Goal: Task Accomplishment & Management: Manage account settings

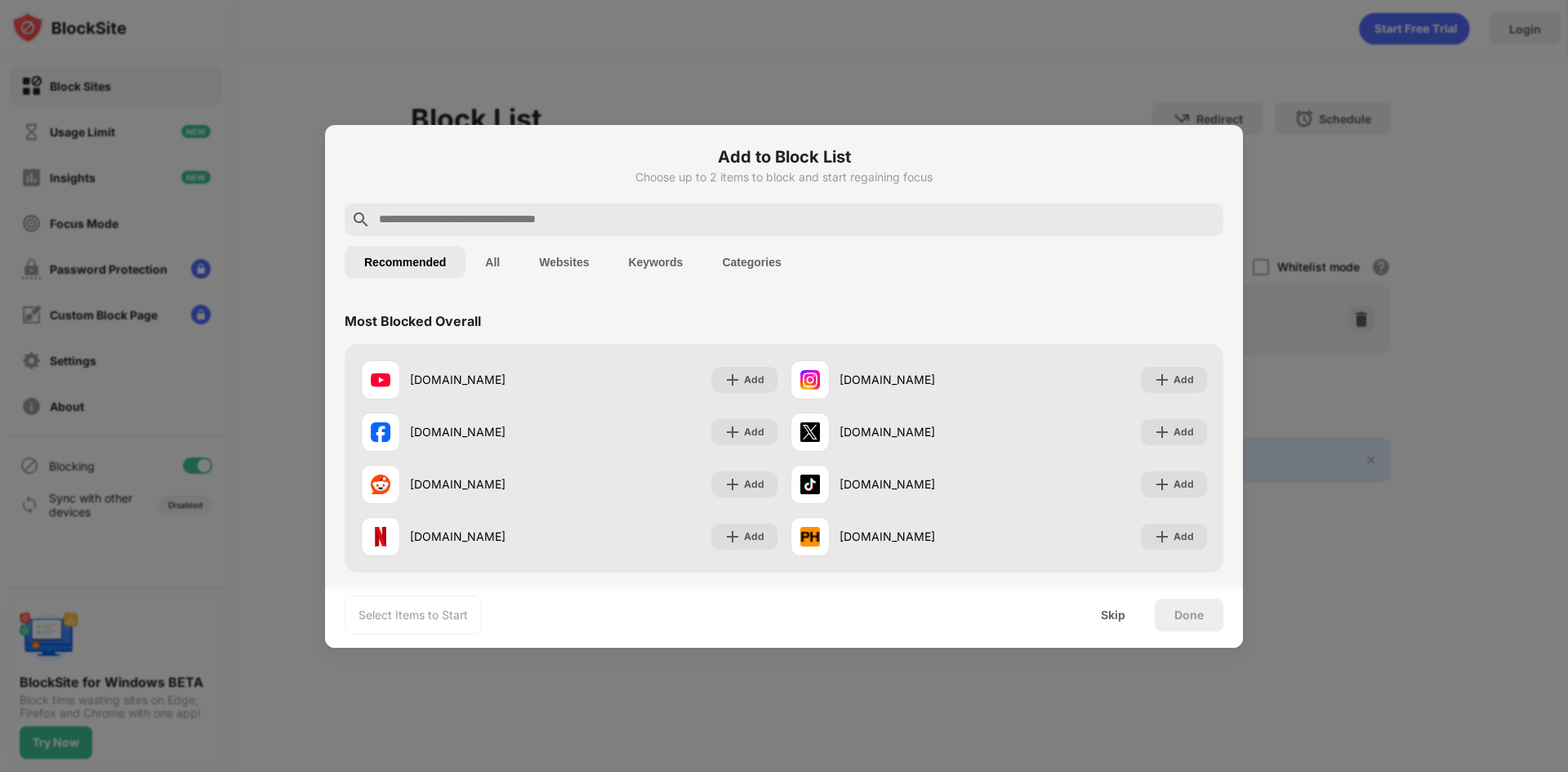
click at [1071, 86] on div at bounding box center [784, 386] width 1568 height 772
drag, startPoint x: 1275, startPoint y: 140, endPoint x: 1269, endPoint y: 151, distance: 12.5
click at [1276, 145] on div at bounding box center [784, 386] width 1568 height 772
click at [1293, 200] on div at bounding box center [784, 386] width 1568 height 772
drag, startPoint x: 1298, startPoint y: 297, endPoint x: 701, endPoint y: 60, distance: 642.3
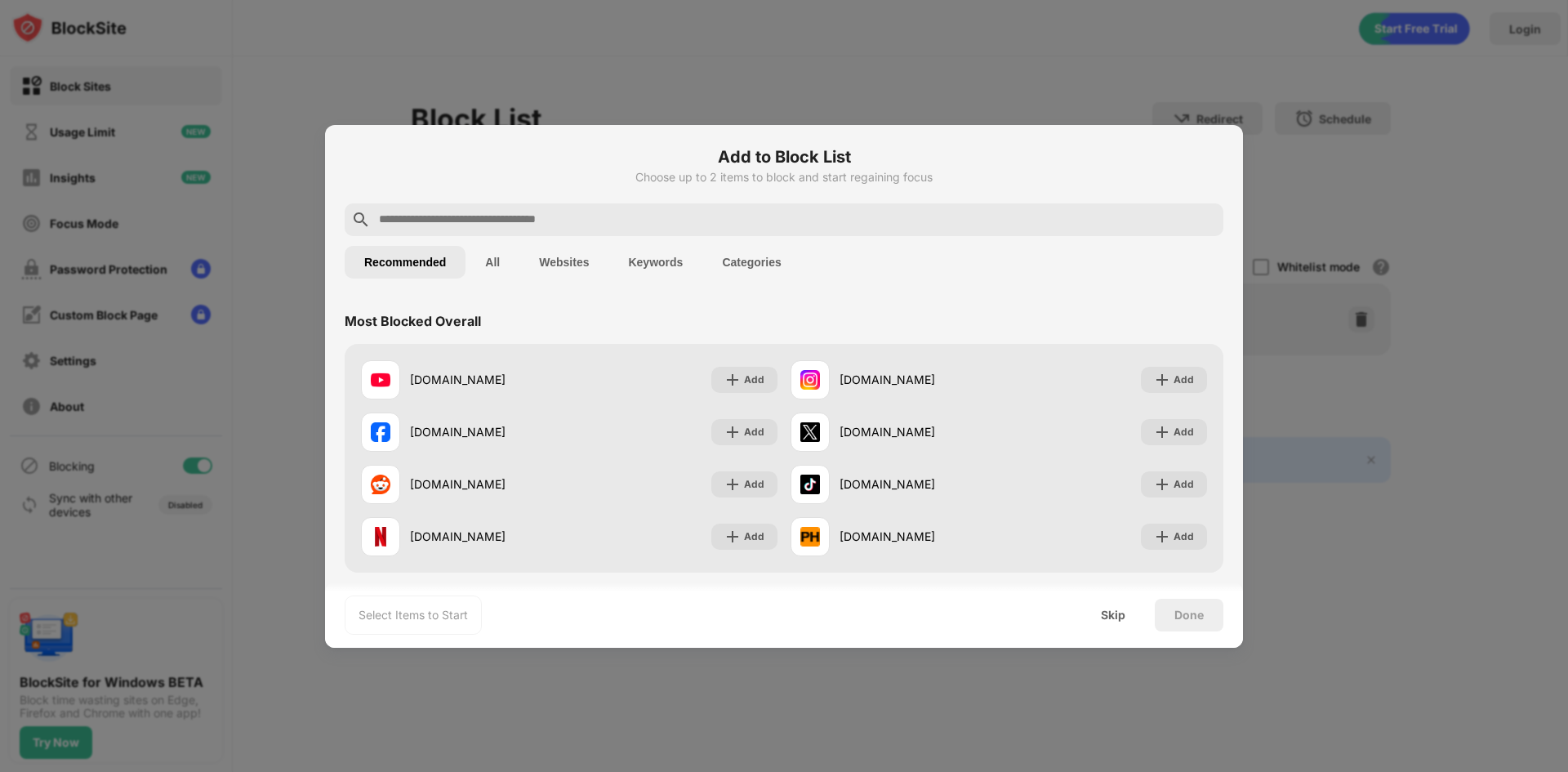
click at [709, 56] on div at bounding box center [784, 386] width 1568 height 772
click at [1117, 630] on div "Select Items to Start Skip Done" at bounding box center [784, 615] width 918 height 65
click at [1120, 624] on div "Skip" at bounding box center [1112, 615] width 63 height 33
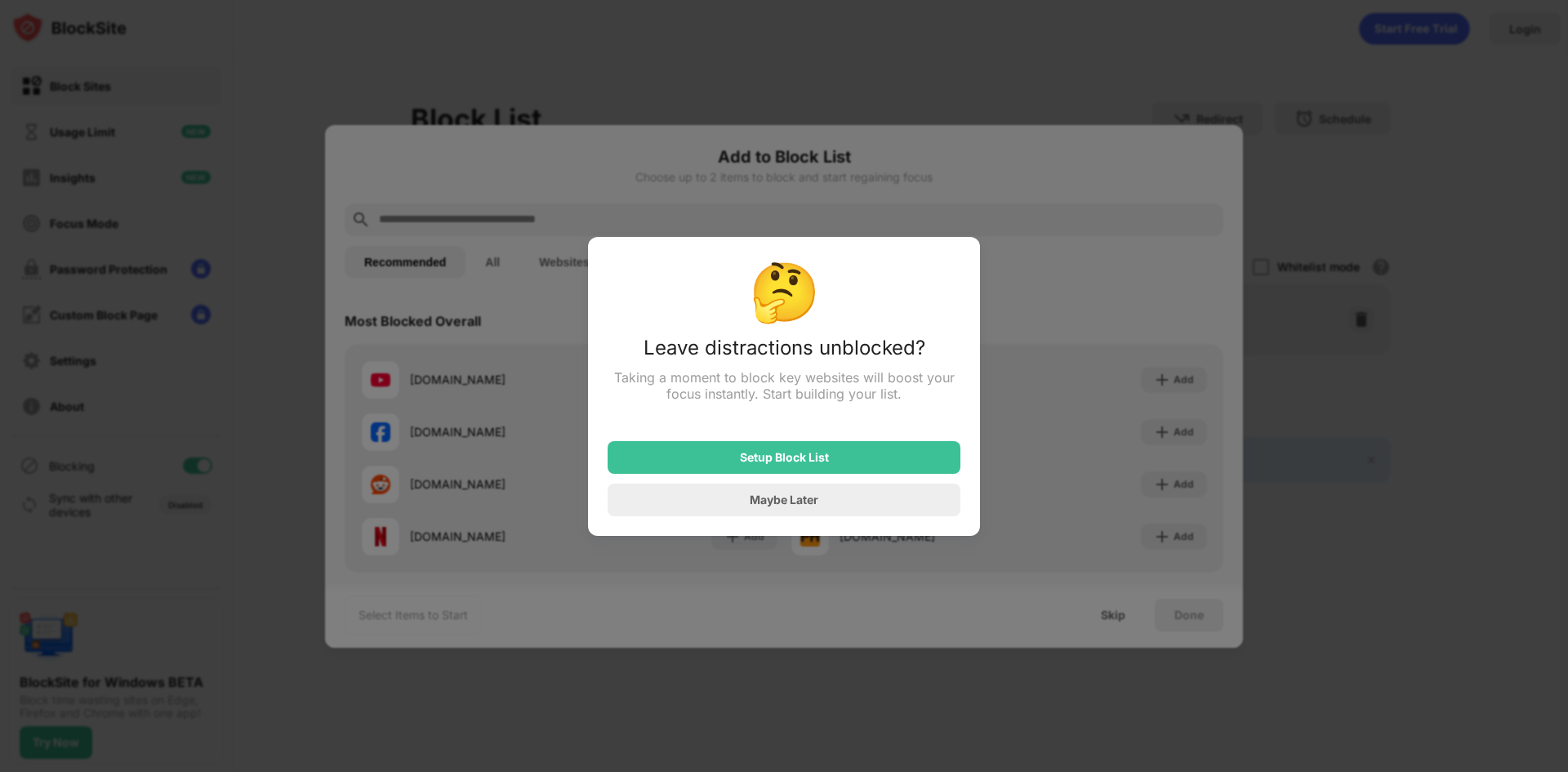
click at [1120, 617] on div at bounding box center [784, 386] width 1568 height 772
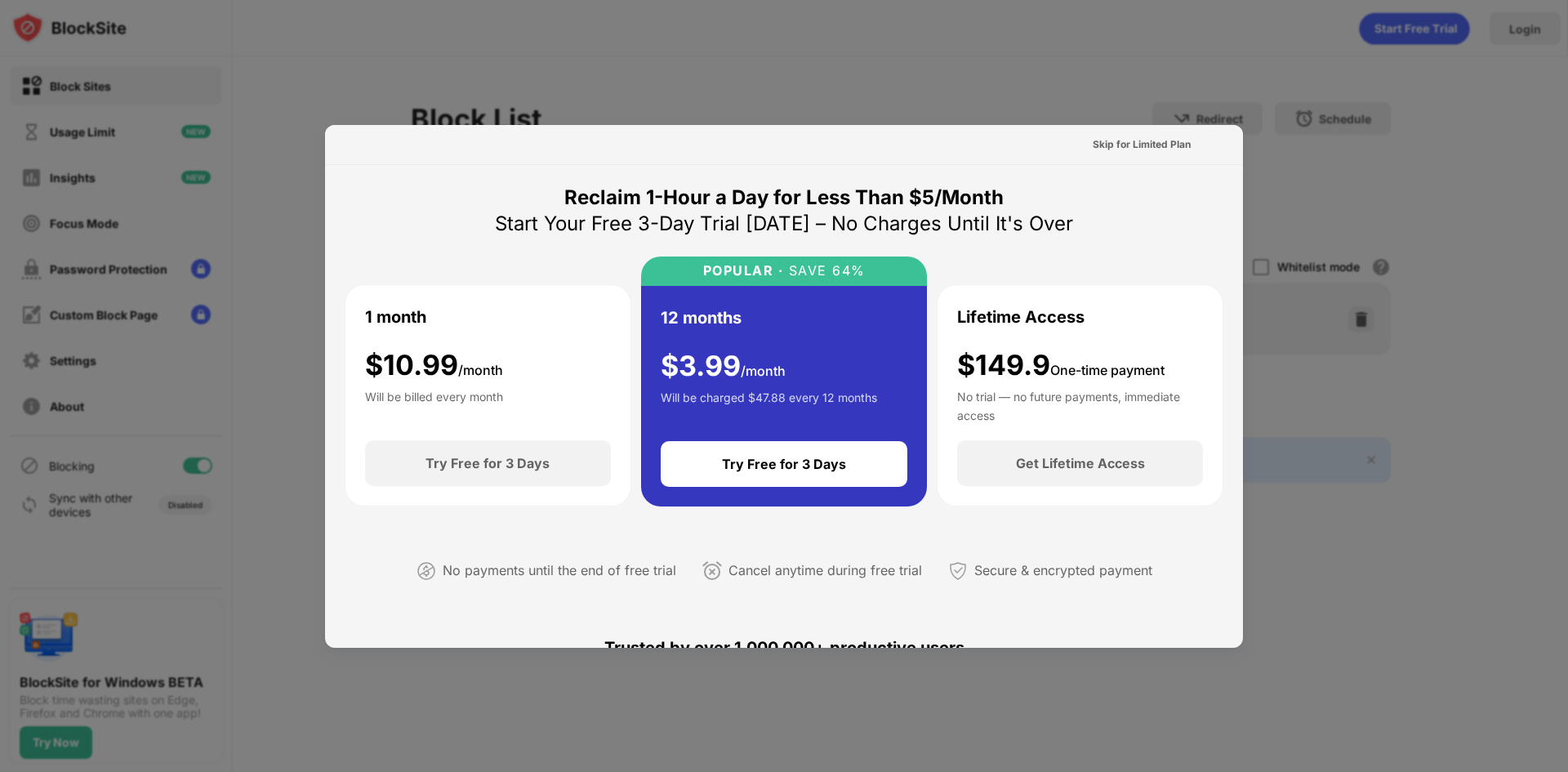
click at [1265, 320] on div at bounding box center [784, 386] width 1568 height 772
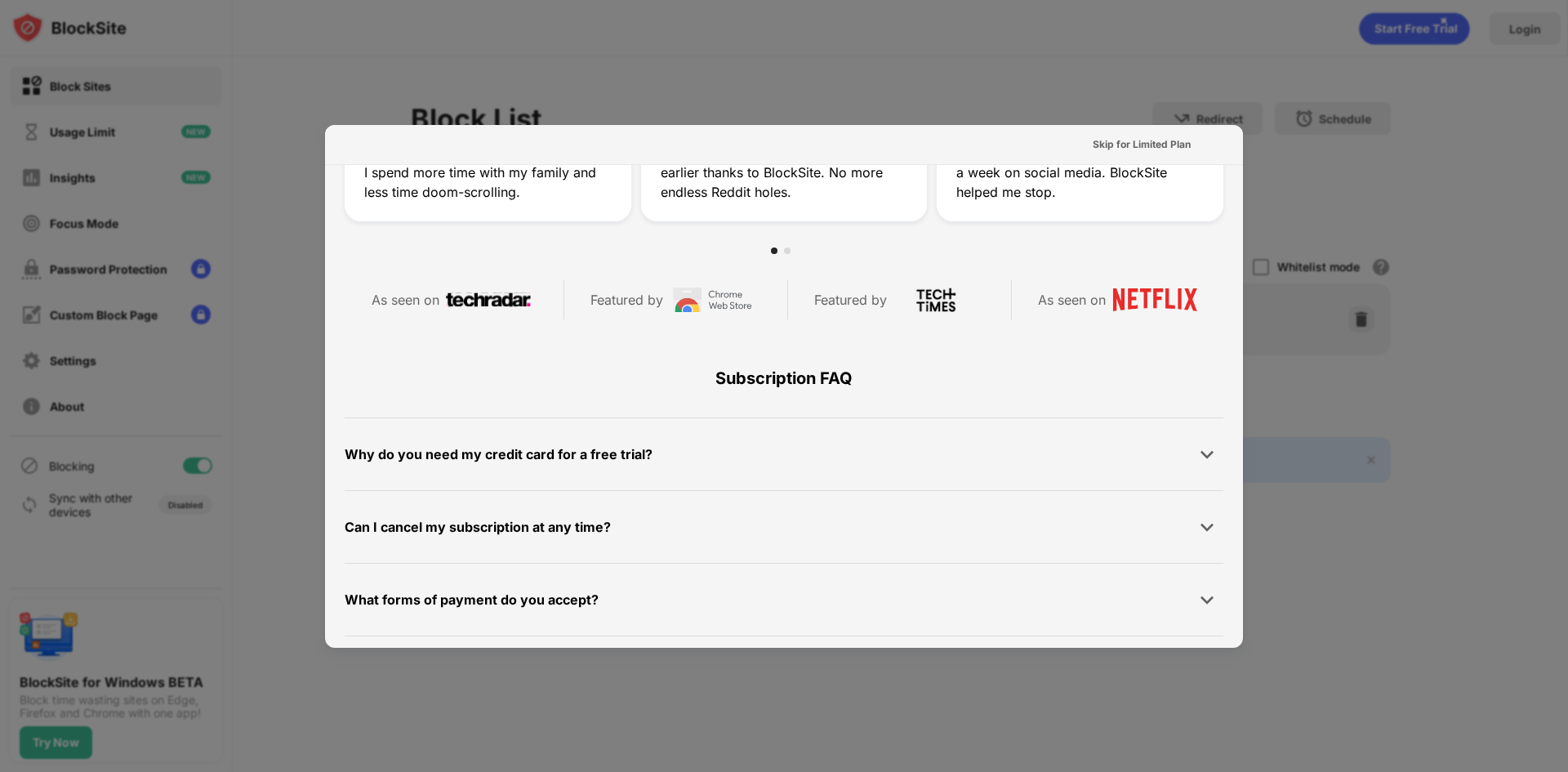
scroll to position [797, 0]
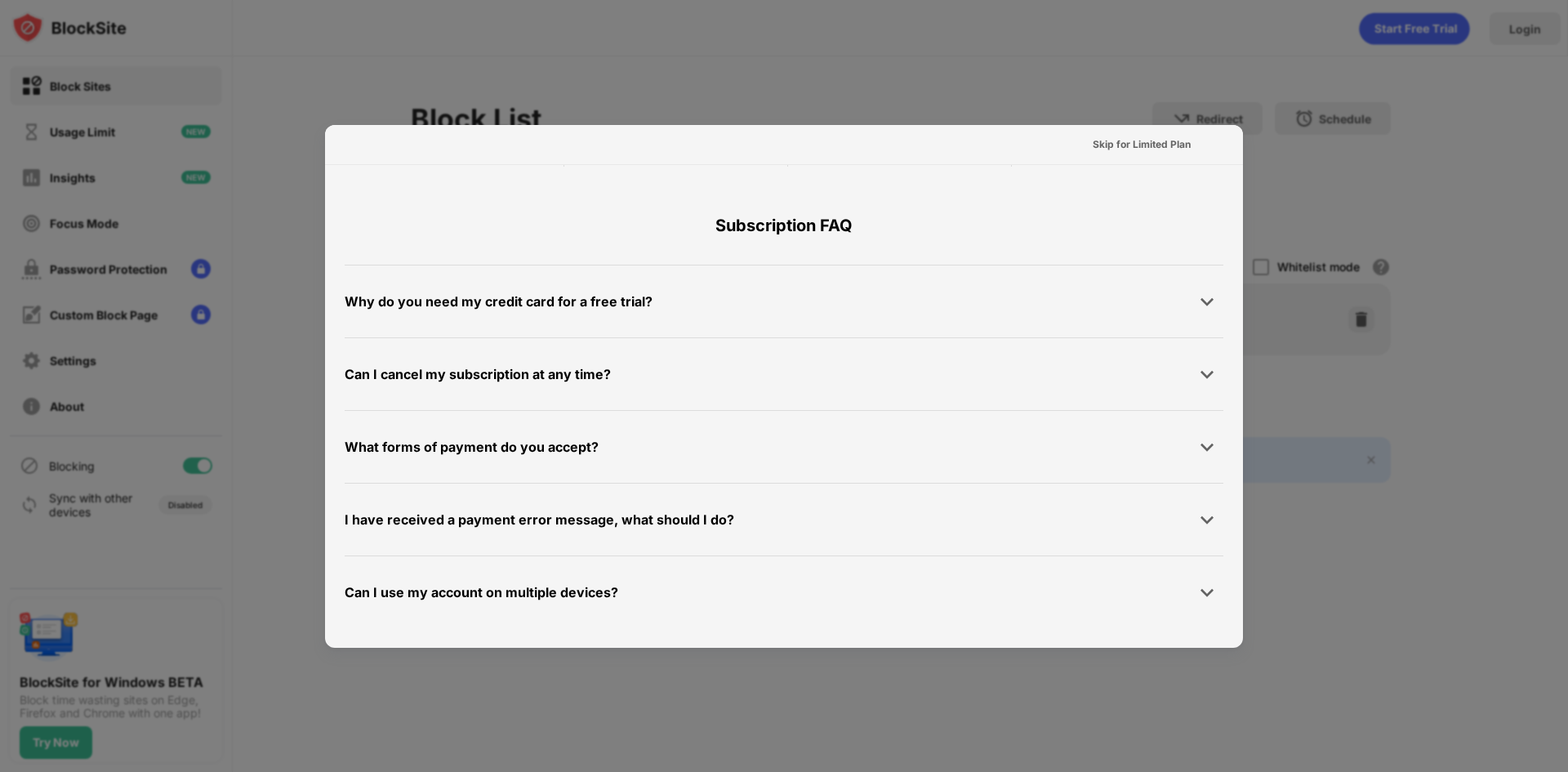
click at [1417, 375] on div at bounding box center [784, 386] width 1568 height 772
click at [1370, 193] on div at bounding box center [784, 386] width 1568 height 772
drag, startPoint x: 1368, startPoint y: 192, endPoint x: 1120, endPoint y: 137, distance: 254.0
click at [1120, 137] on div "Skip for Limited Plan" at bounding box center [1141, 145] width 98 height 16
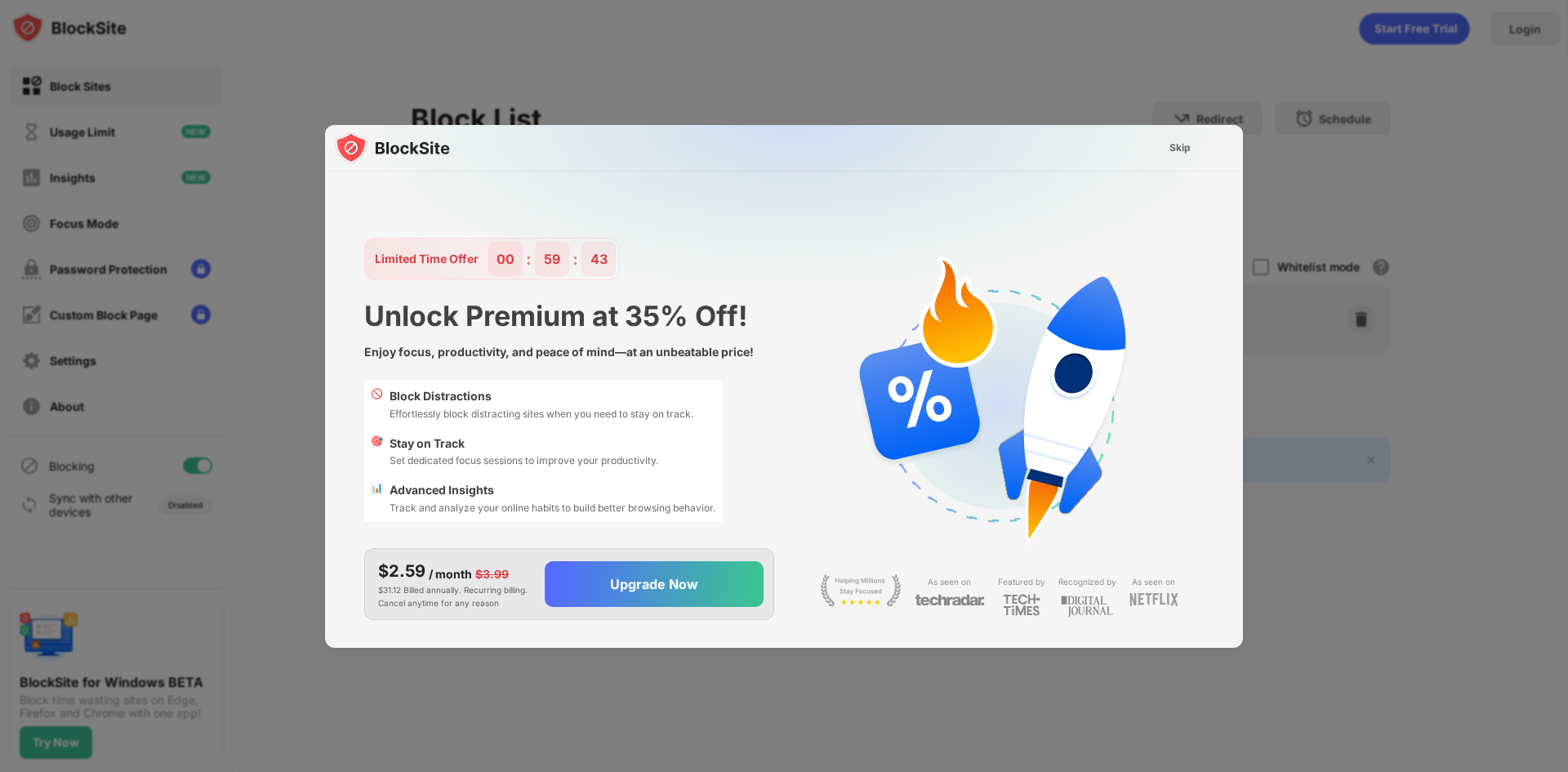
scroll to position [0, 0]
click at [1185, 158] on div "Skip" at bounding box center [1180, 148] width 48 height 26
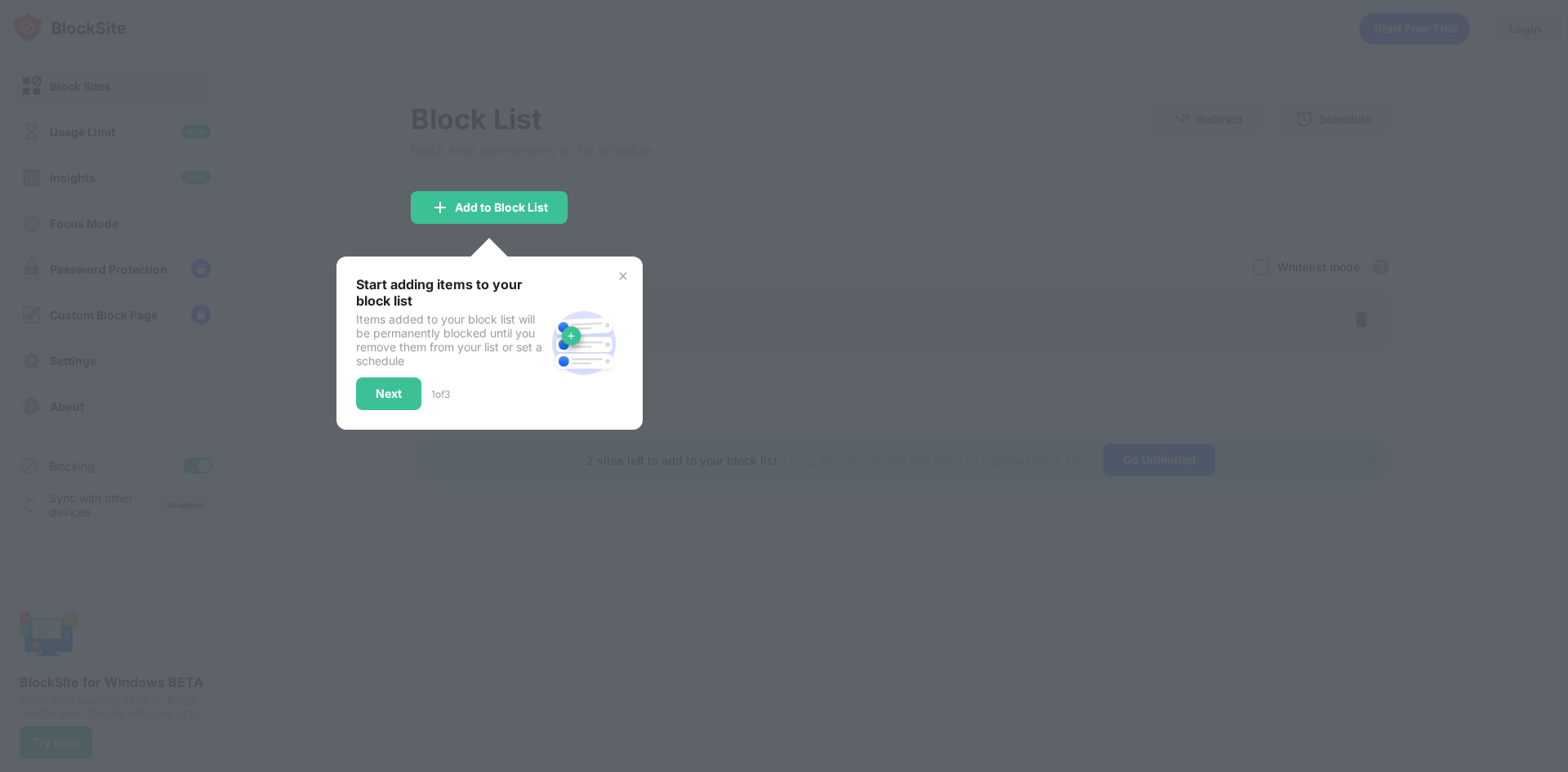
click at [630, 278] on div "Start adding items to your block list Items added to your block list will be pe…" at bounding box center [489, 343] width 306 height 173
click at [625, 280] on div "Start adding items to your block list Items added to your block list will be pe…" at bounding box center [489, 343] width 306 height 173
click at [625, 280] on img at bounding box center [623, 277] width 13 height 13
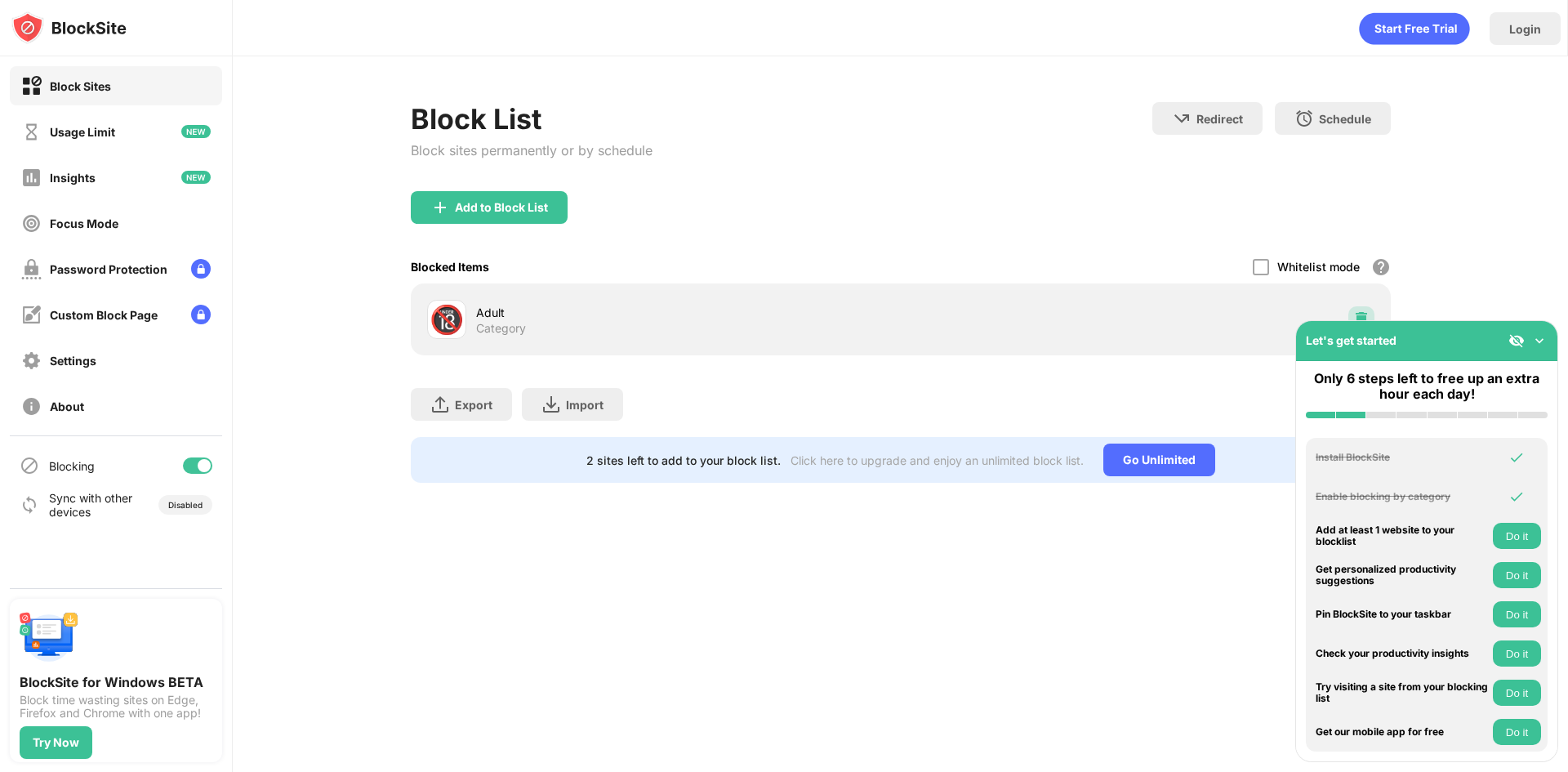
click at [1360, 318] on img at bounding box center [1362, 319] width 16 height 16
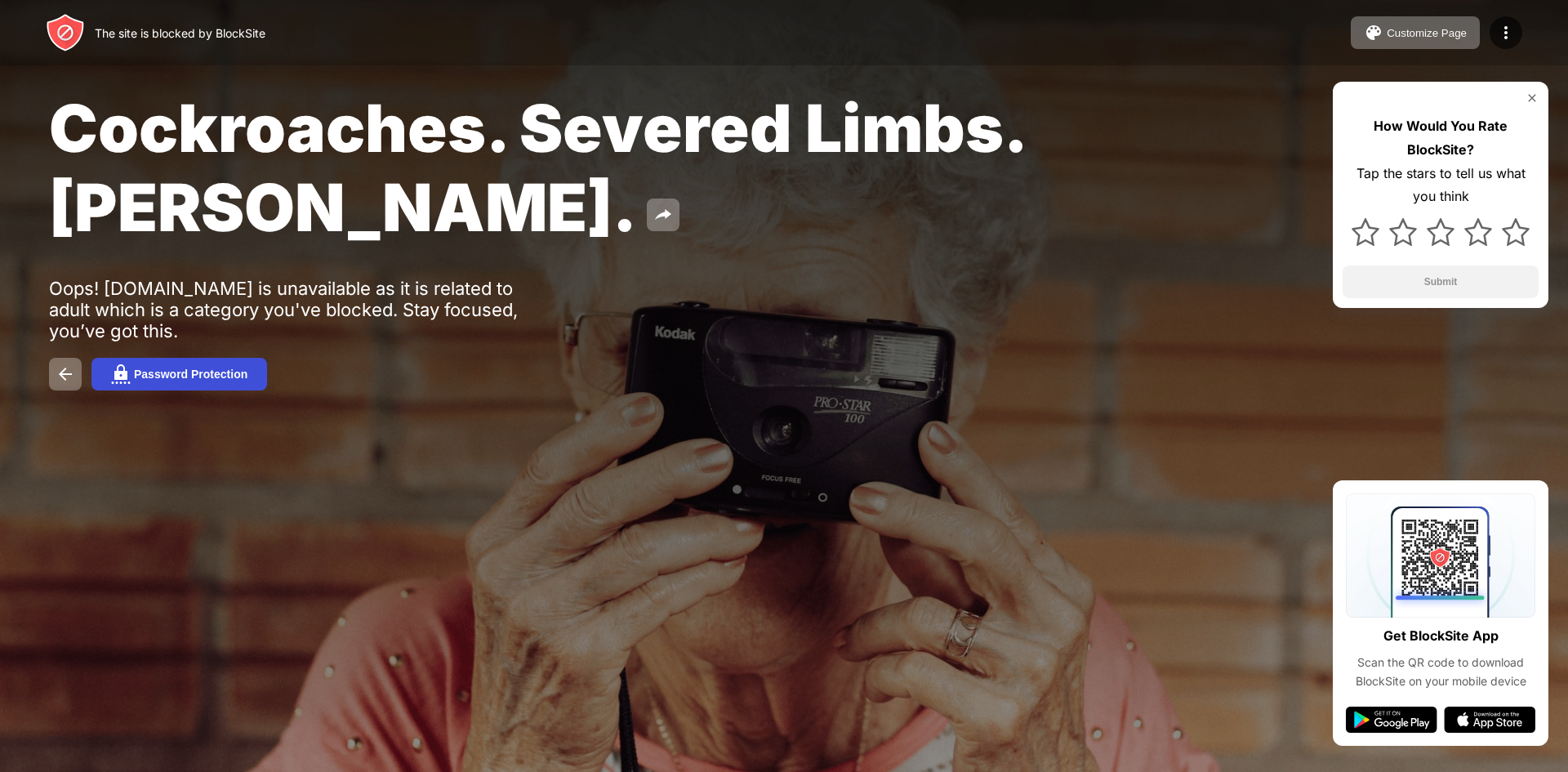
click at [148, 372] on div "Password Protection" at bounding box center [191, 374] width 114 height 13
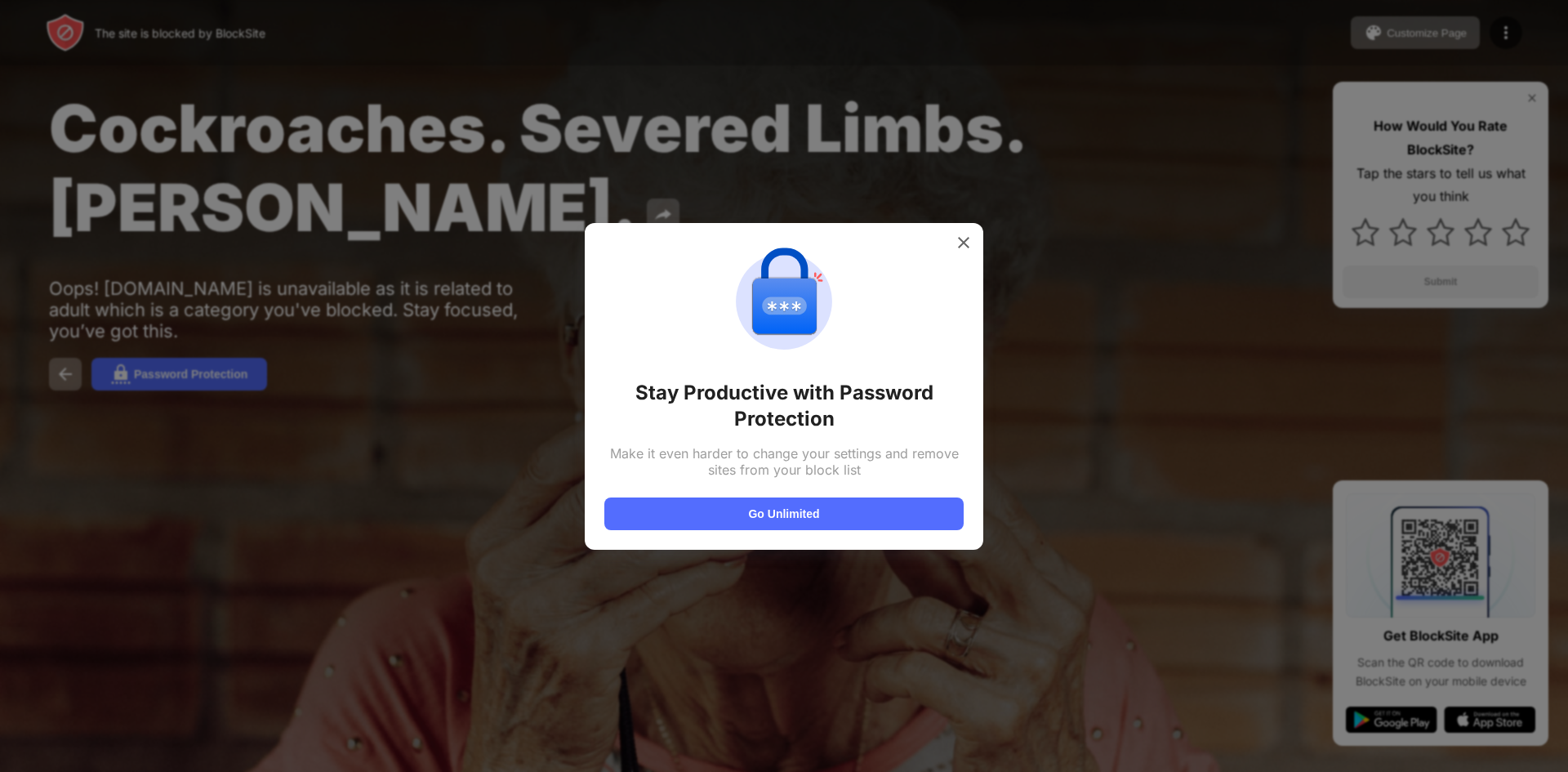
click at [939, 258] on div "Stay Productive with Password Protection Make it even harder to change your set…" at bounding box center [783, 386] width 360 height 287
click at [953, 248] on div at bounding box center [963, 243] width 26 height 26
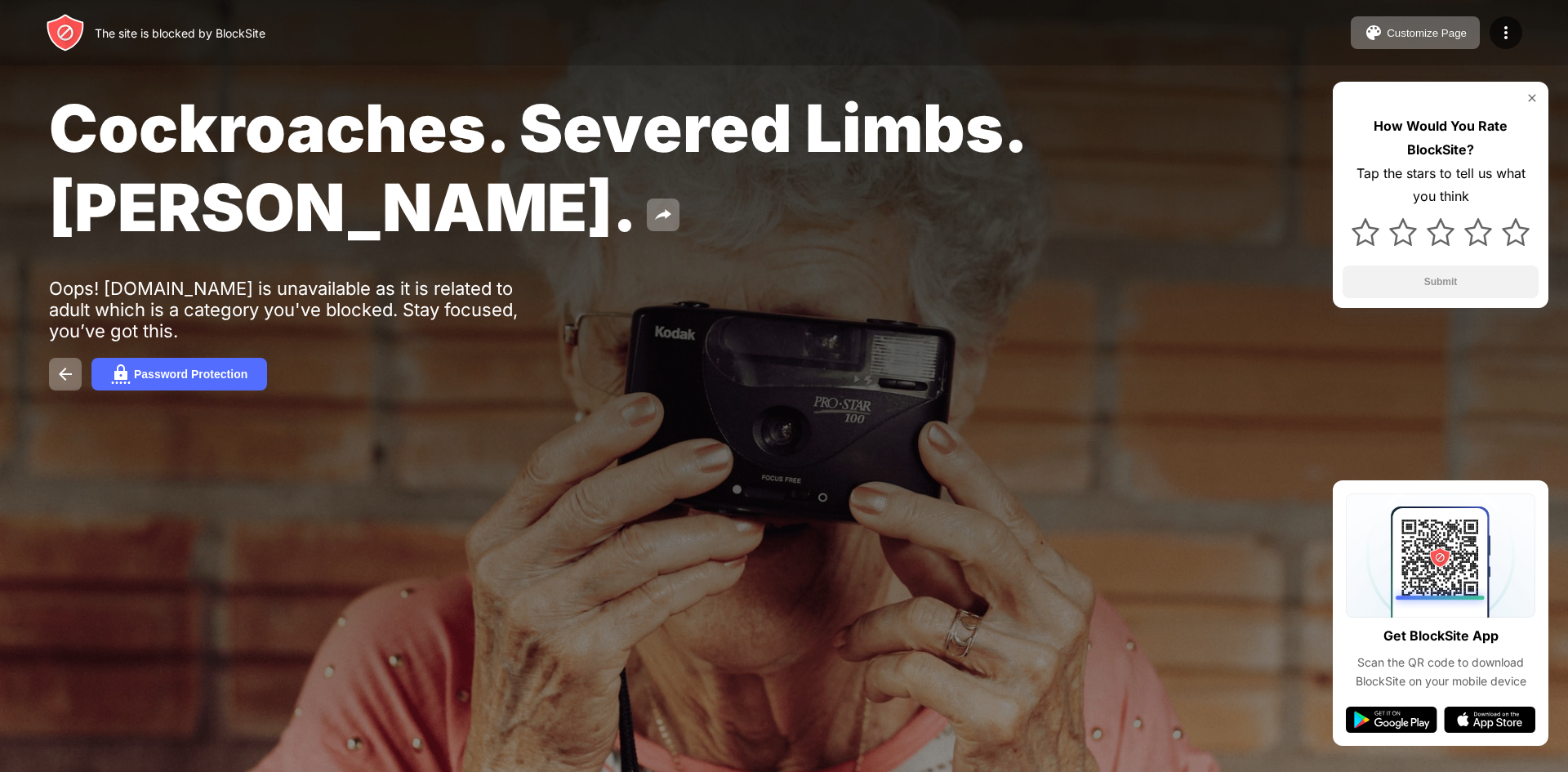
click at [40, 365] on div "Cockroaches. Severed Limbs. John Goodman. Oops! qadcuteo.org is unavailable as …" at bounding box center [784, 240] width 1568 height 479
click at [59, 370] on img at bounding box center [65, 374] width 20 height 20
